Goal: Transaction & Acquisition: Purchase product/service

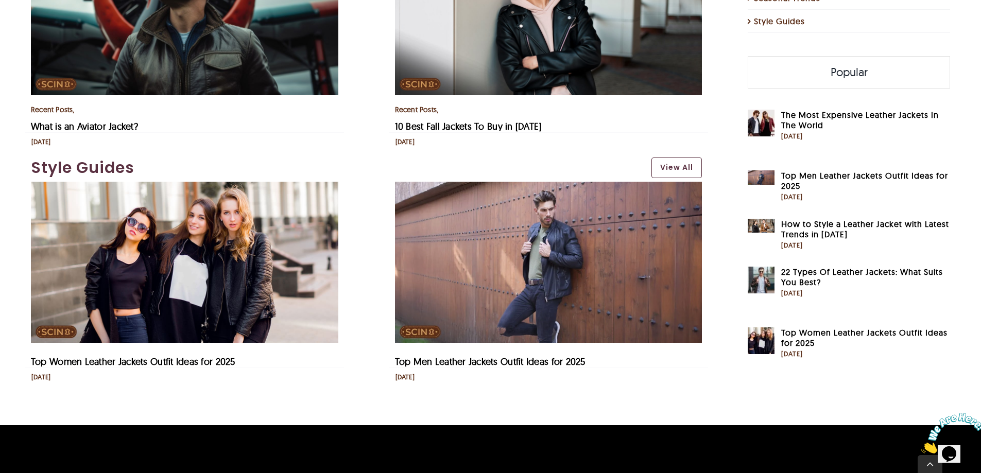
scroll to position [2807, 0]
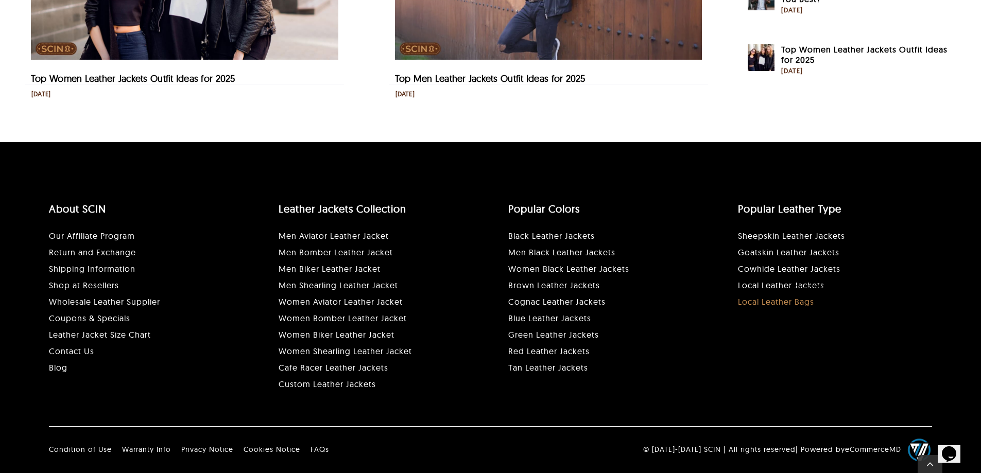
click at [767, 300] on link "Local Leather Bags" at bounding box center [776, 302] width 76 height 10
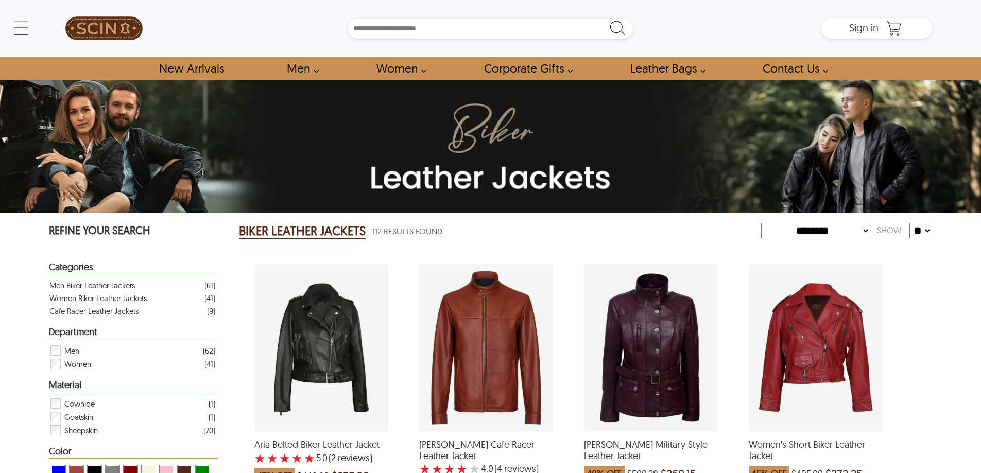
select select "********"
drag, startPoint x: 247, startPoint y: 228, endPoint x: 366, endPoint y: 231, distance: 119.5
click at [366, 231] on div "BIKER LEATHER JACKETS 112 Results Found" at bounding box center [500, 231] width 522 height 21
copy h2 "BIKER LEATHER JACKETS"
